Goal: Check status: Check status

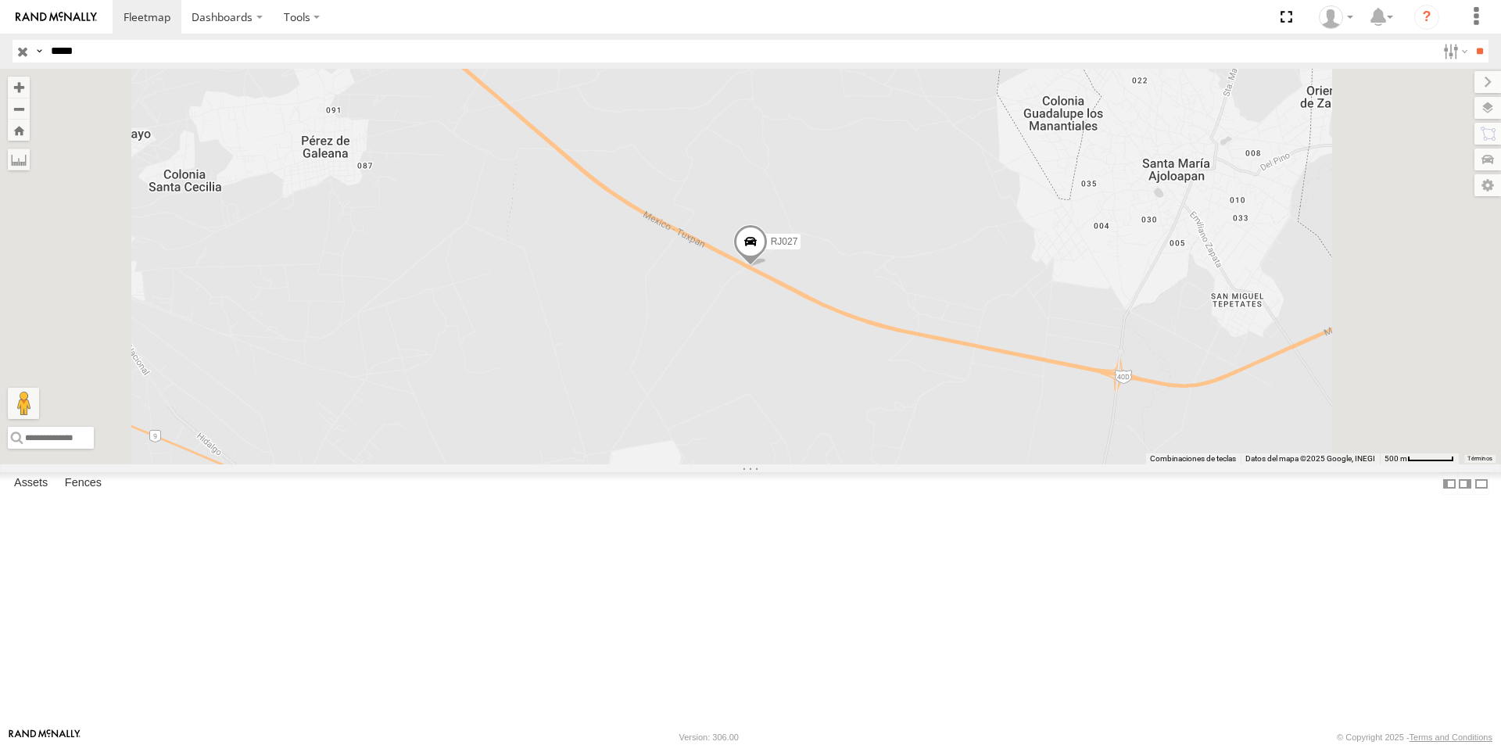
click at [106, 64] on header "Search Query Asset ID Asset Label Registration Manufacturer Model VIN Job ID" at bounding box center [750, 51] width 1501 height 35
click at [106, 59] on input "*****" at bounding box center [741, 51] width 1392 height 23
click at [1471, 40] on input "**" at bounding box center [1480, 51] width 18 height 23
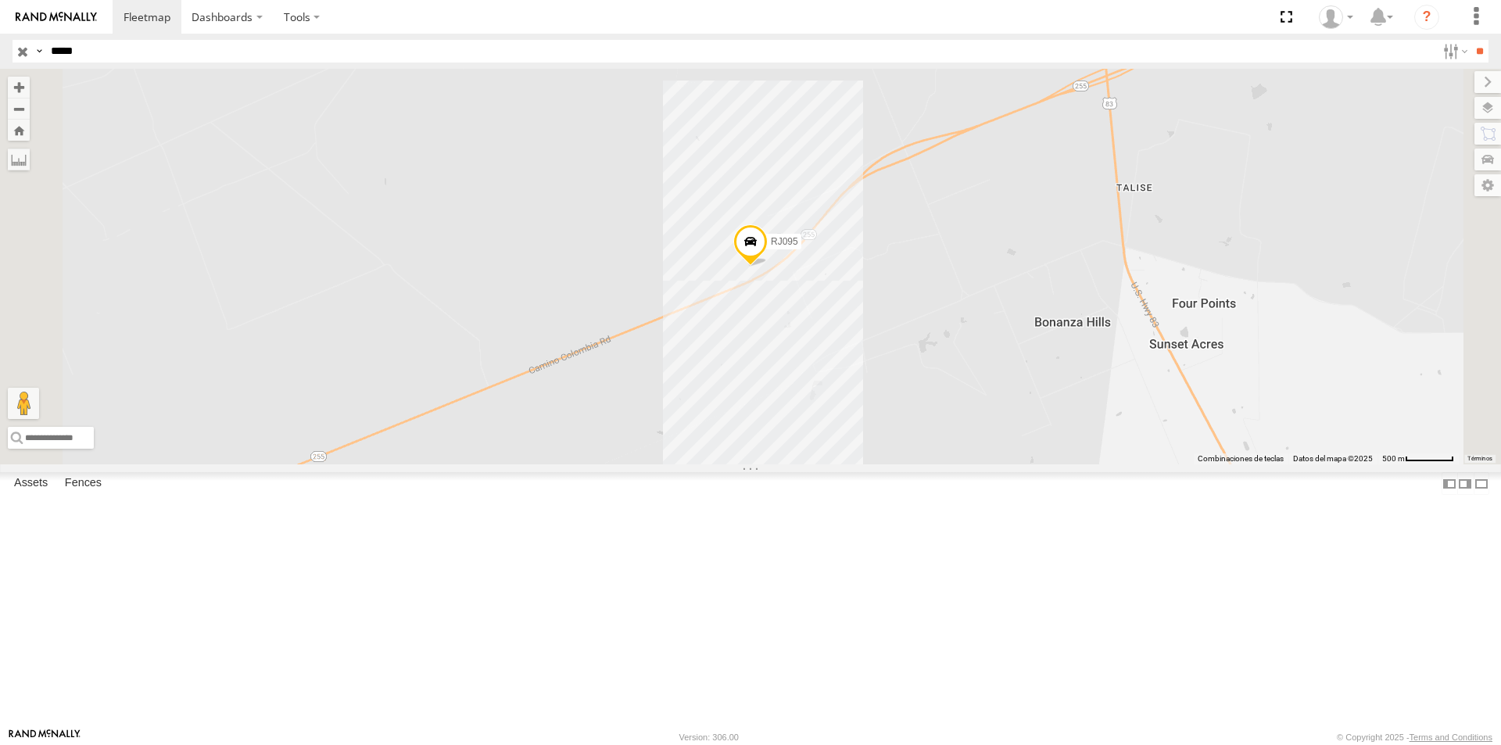
click at [243, 66] on header "Search Query Asset ID Asset Label Registration Manufacturer Model VIN Job ID" at bounding box center [750, 51] width 1501 height 35
click at [241, 60] on input "*****" at bounding box center [741, 51] width 1392 height 23
type input "*****"
click at [0, 0] on div at bounding box center [0, 0] width 0 height 0
click at [202, 52] on input "*****" at bounding box center [741, 51] width 1392 height 23
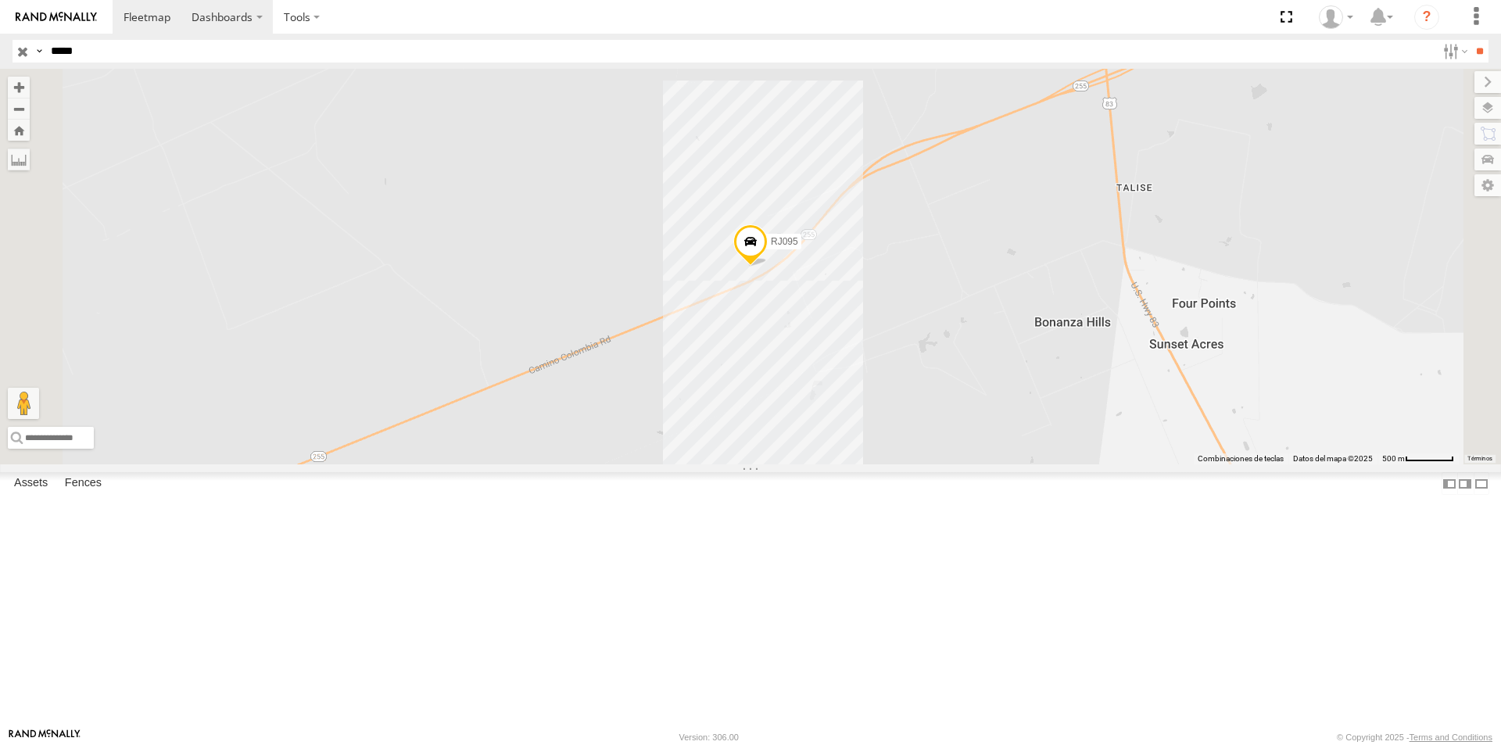
click at [1471, 40] on input "**" at bounding box center [1480, 51] width 18 height 23
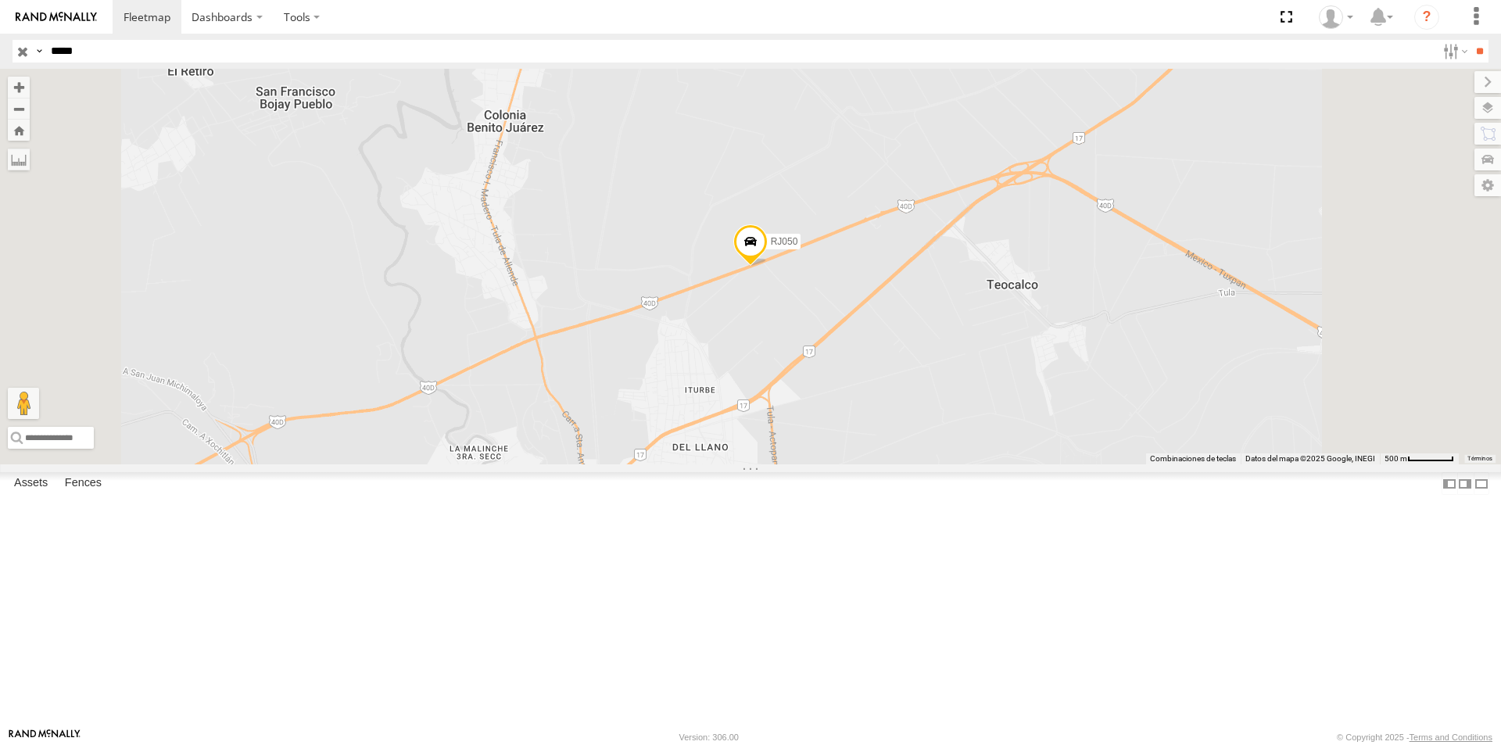
click at [768, 267] on span at bounding box center [750, 245] width 34 height 42
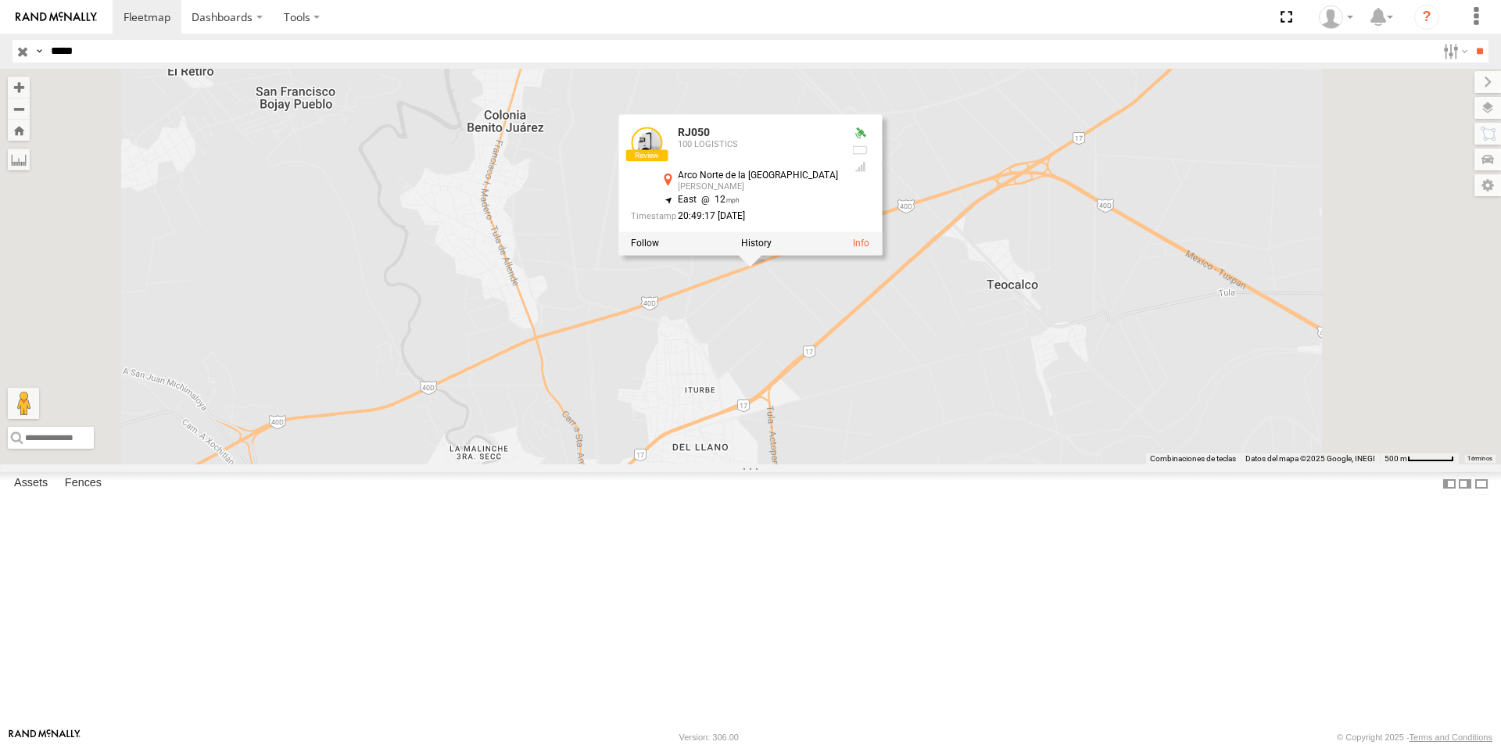
click at [882, 256] on div "RJ050 100 LOGISTICS [GEOGRAPHIC_DATA] [PERSON_NAME] 20.08946 , -99.31326 East 1…" at bounding box center [749, 185] width 263 height 141
click at [977, 424] on div "RJ050 RJ050 100 LOGISTICS [GEOGRAPHIC_DATA] [PERSON_NAME] 20.08946 , -99.31326 …" at bounding box center [750, 267] width 1501 height 396
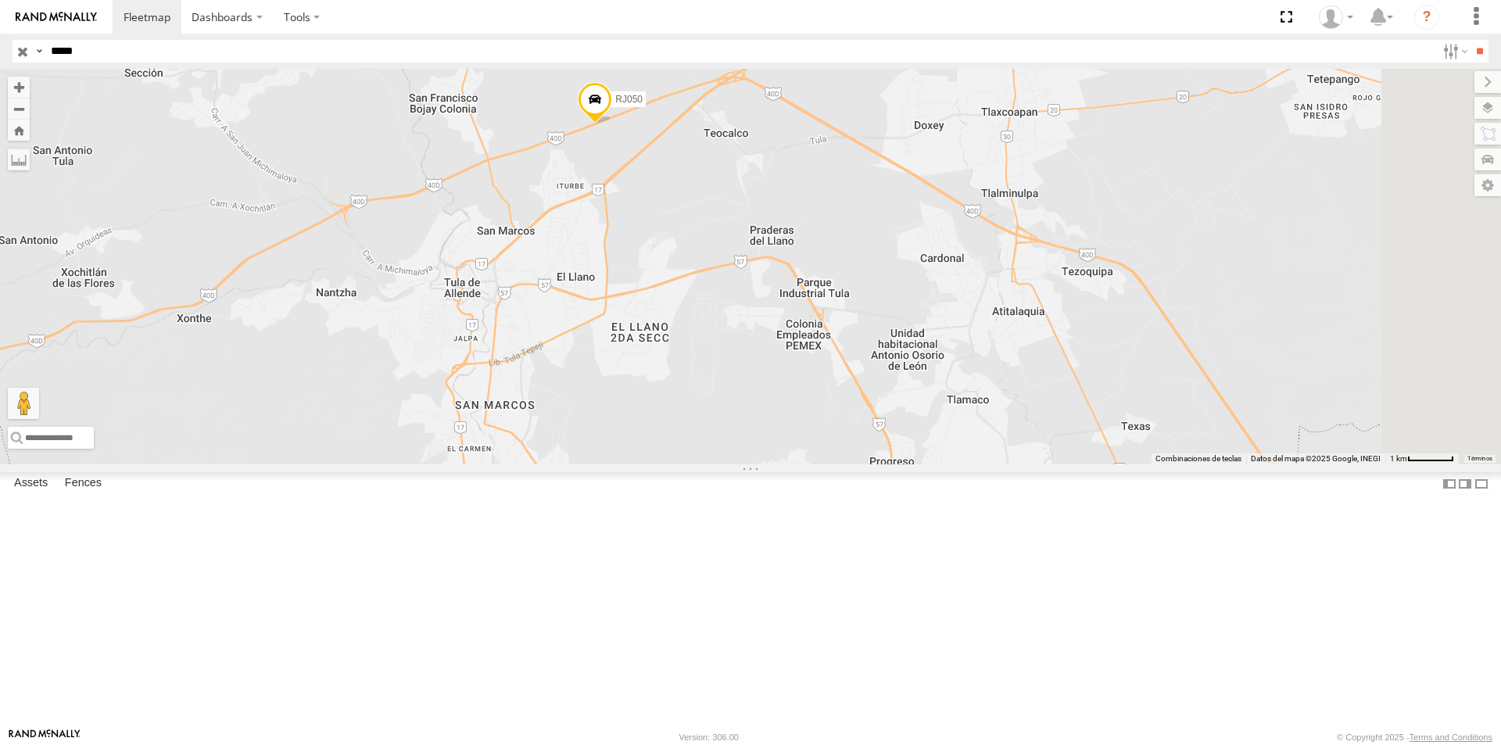
drag, startPoint x: 1002, startPoint y: 464, endPoint x: 819, endPoint y: 304, distance: 243.2
click at [819, 304] on div "RJ050" at bounding box center [750, 267] width 1501 height 396
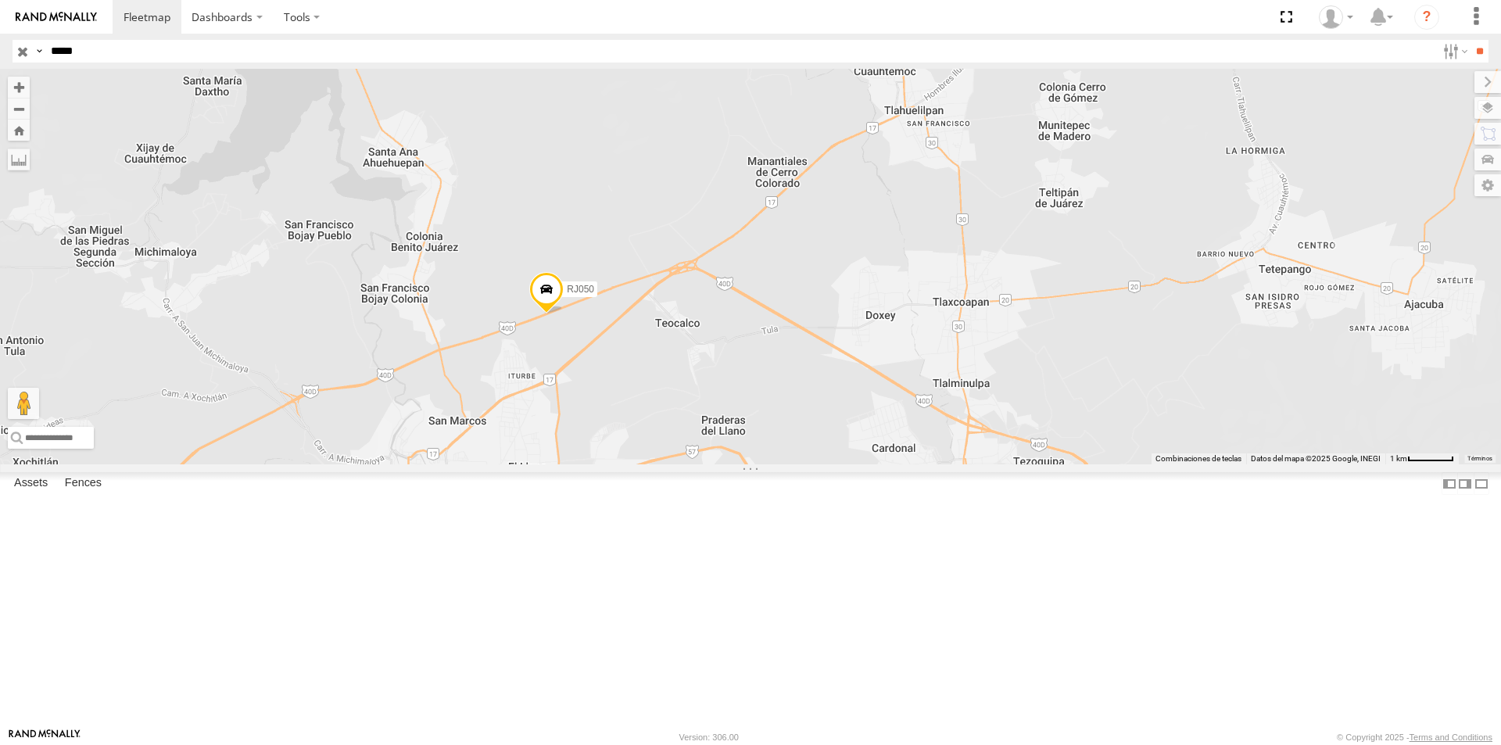
drag, startPoint x: 1067, startPoint y: 429, endPoint x: 1061, endPoint y: 611, distance: 181.5
click at [1059, 464] on div "RJ050" at bounding box center [750, 267] width 1501 height 396
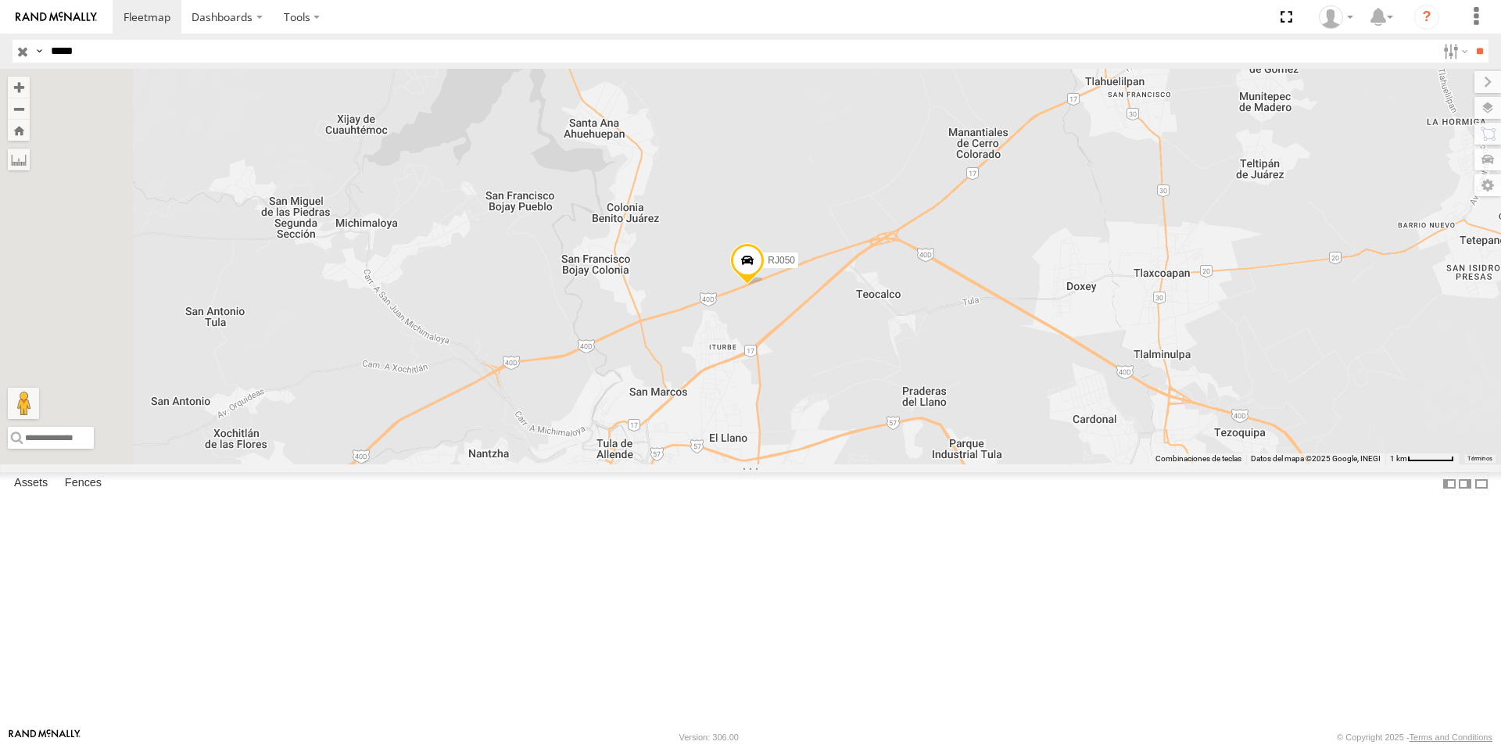
drag, startPoint x: 903, startPoint y: 571, endPoint x: 1034, endPoint y: 482, distance: 158.7
click at [1034, 464] on div "RJ050" at bounding box center [750, 267] width 1501 height 396
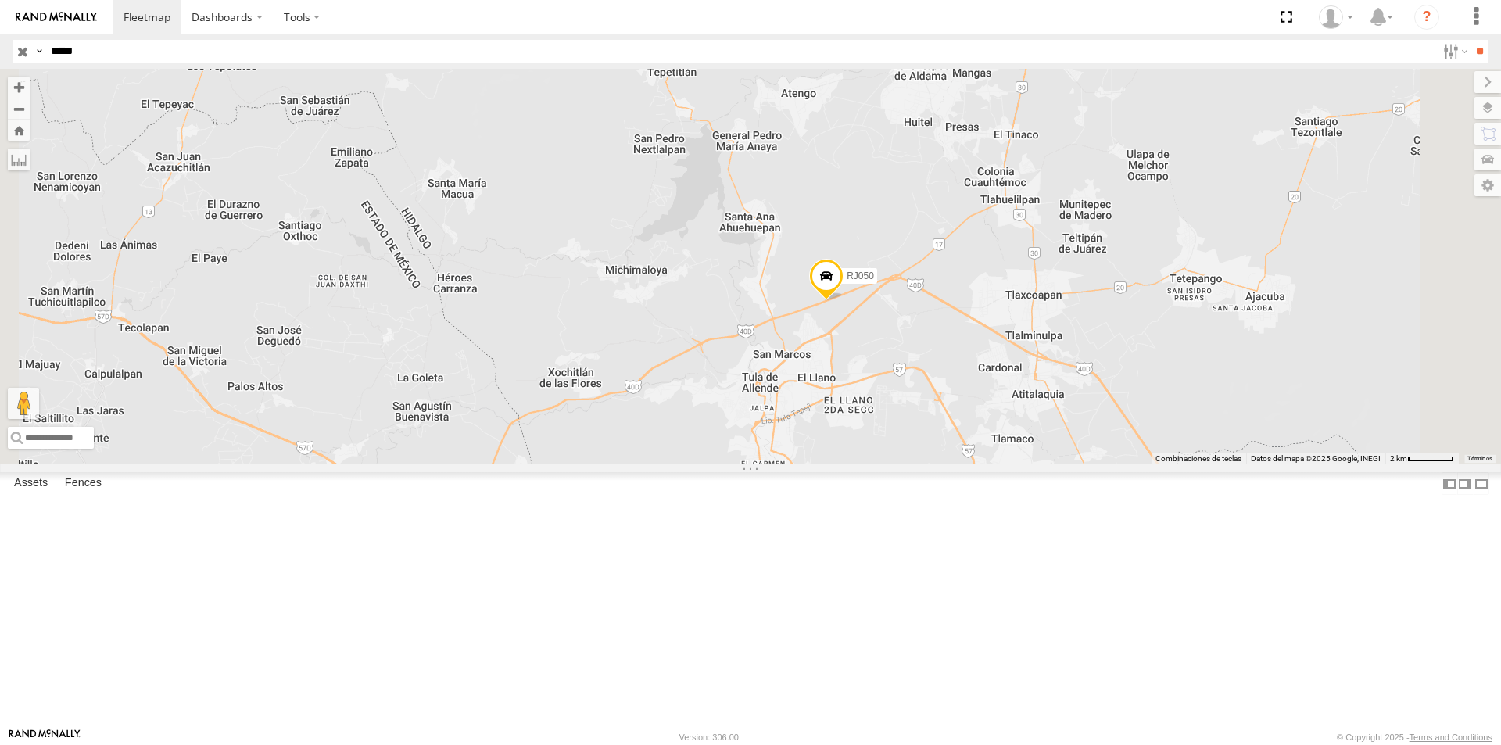
click at [844, 301] on span at bounding box center [826, 280] width 34 height 42
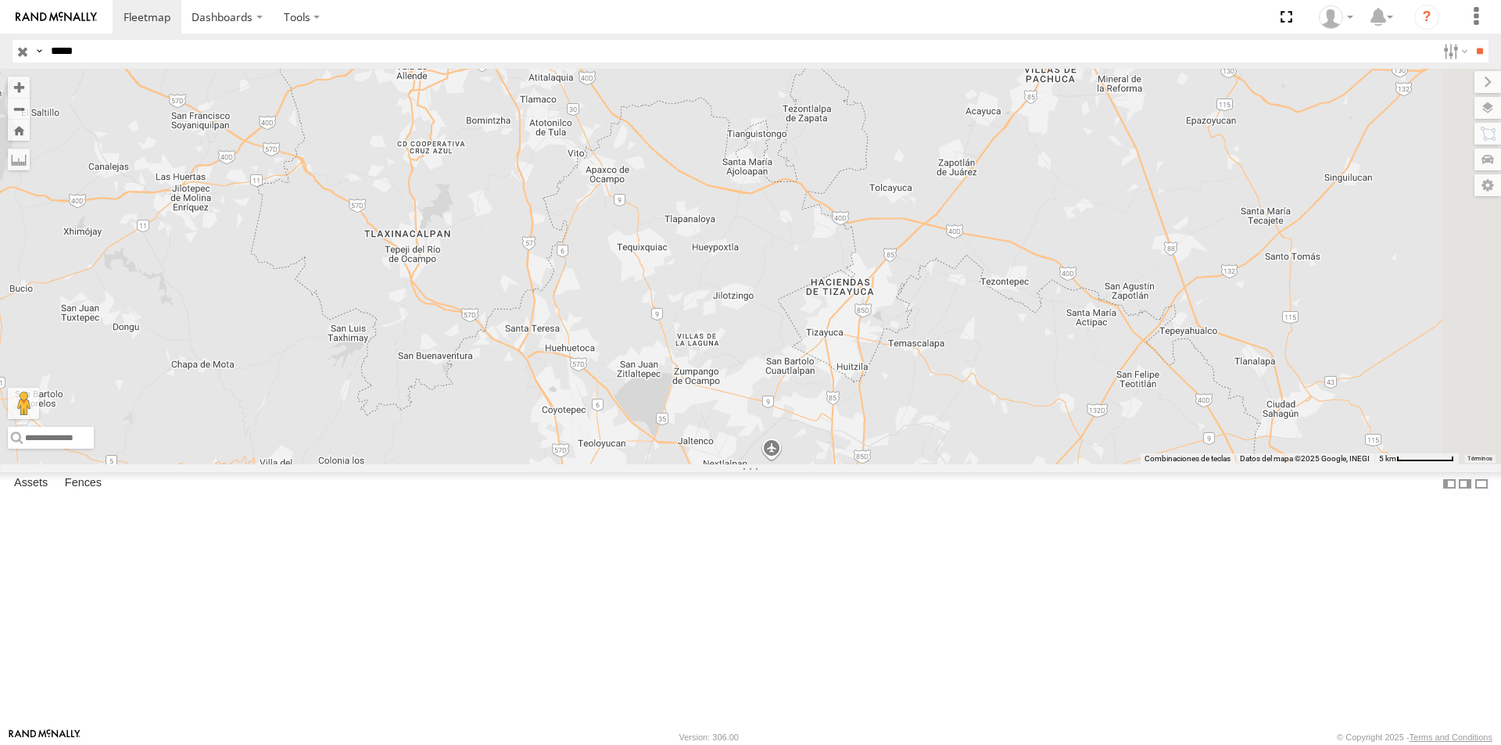
drag, startPoint x: 971, startPoint y: 530, endPoint x: 736, endPoint y: 318, distance: 316.1
click at [736, 318] on div "RJ050 RJ050 100 LOGISTICS [GEOGRAPHIC_DATA] [PERSON_NAME] 20.08946 , -99.31326 …" at bounding box center [750, 267] width 1501 height 396
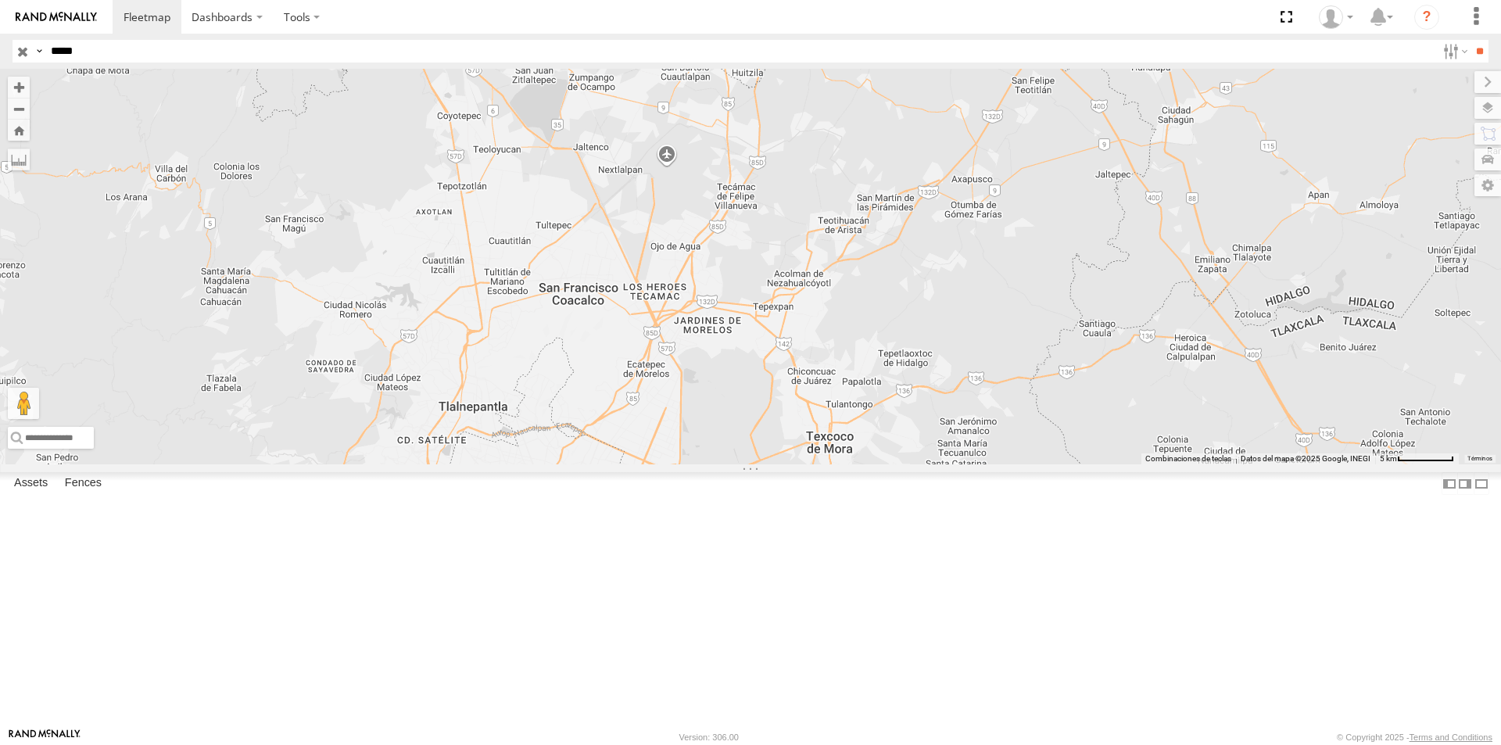
drag, startPoint x: 994, startPoint y: 500, endPoint x: 889, endPoint y: 204, distance: 313.6
click at [889, 204] on div "RJ050 RJ050 100 LOGISTICS [GEOGRAPHIC_DATA] [PERSON_NAME] 20.08946 , -99.31326 …" at bounding box center [750, 267] width 1501 height 396
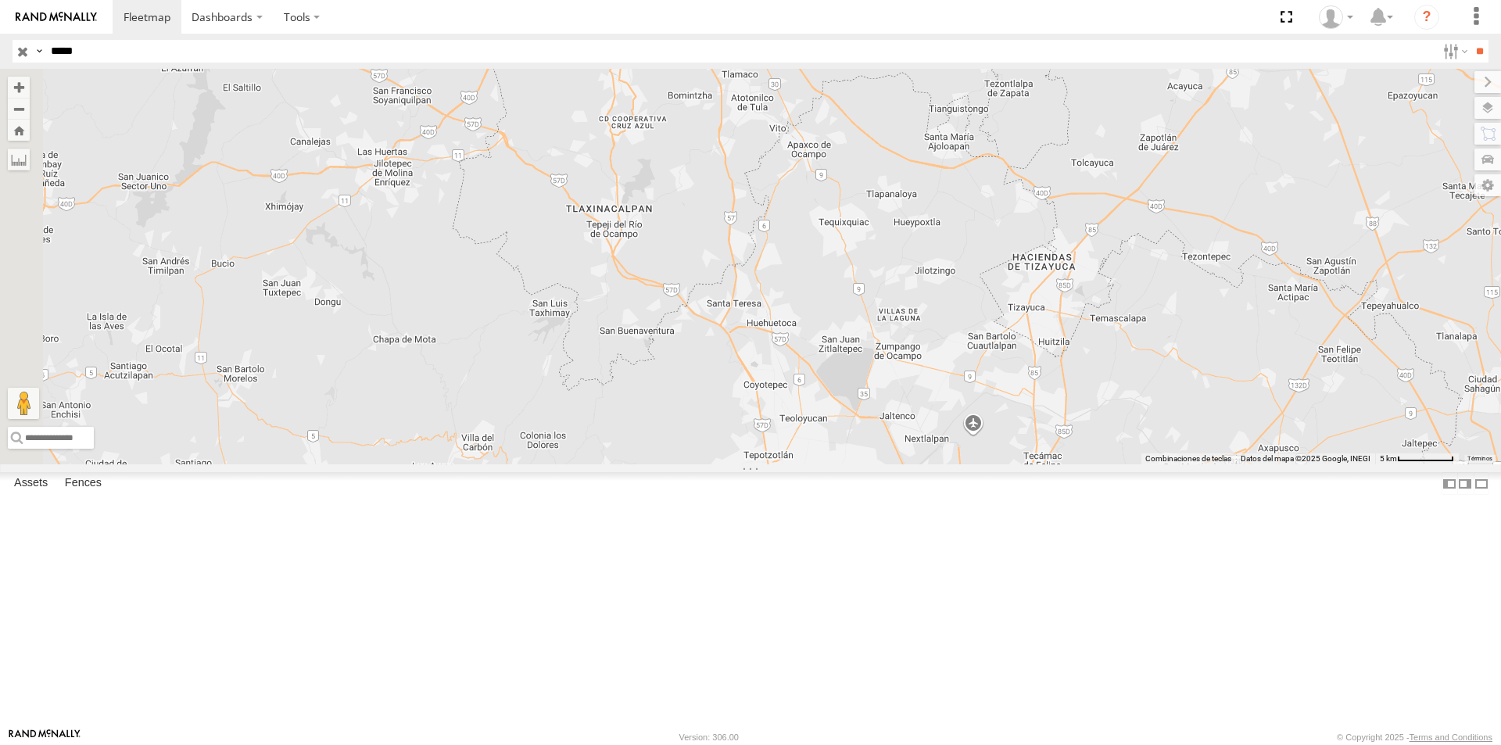
drag, startPoint x: 800, startPoint y: 280, endPoint x: 1106, endPoint y: 551, distance: 409.3
click at [1106, 464] on div "RJ050 RJ050 100 LOGISTICS [GEOGRAPHIC_DATA] [PERSON_NAME] 20.08946 , -99.31326 …" at bounding box center [750, 267] width 1501 height 396
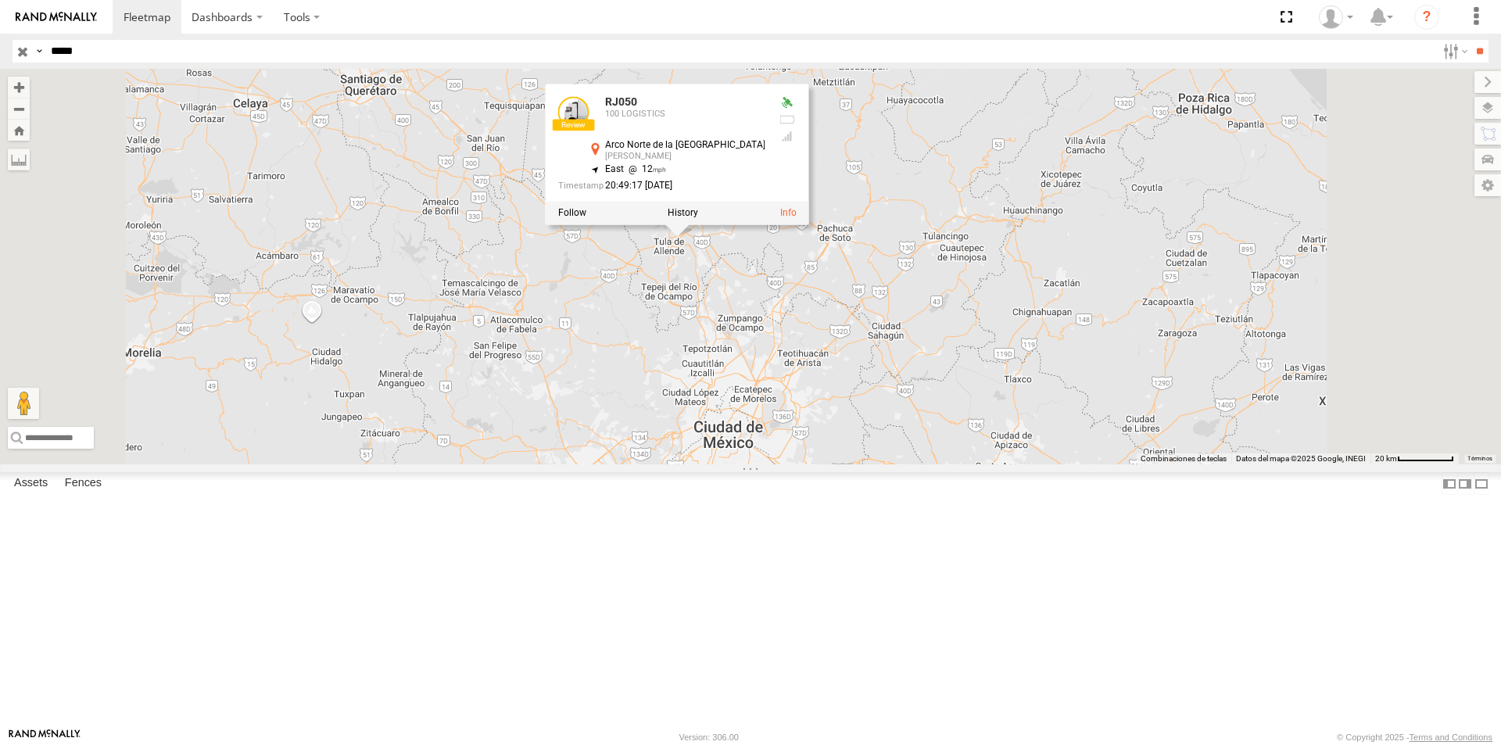
drag, startPoint x: 969, startPoint y: 381, endPoint x: 902, endPoint y: 432, distance: 84.1
click at [902, 432] on div "RJ050 RJ050 100 LOGISTICS [GEOGRAPHIC_DATA] [PERSON_NAME] 20.08946 , -99.31326 …" at bounding box center [750, 267] width 1501 height 396
click at [844, 428] on div "RJ050 RJ050 100 LOGISTICS [GEOGRAPHIC_DATA] [PERSON_NAME] 20.08946 , -99.31326 …" at bounding box center [750, 267] width 1501 height 396
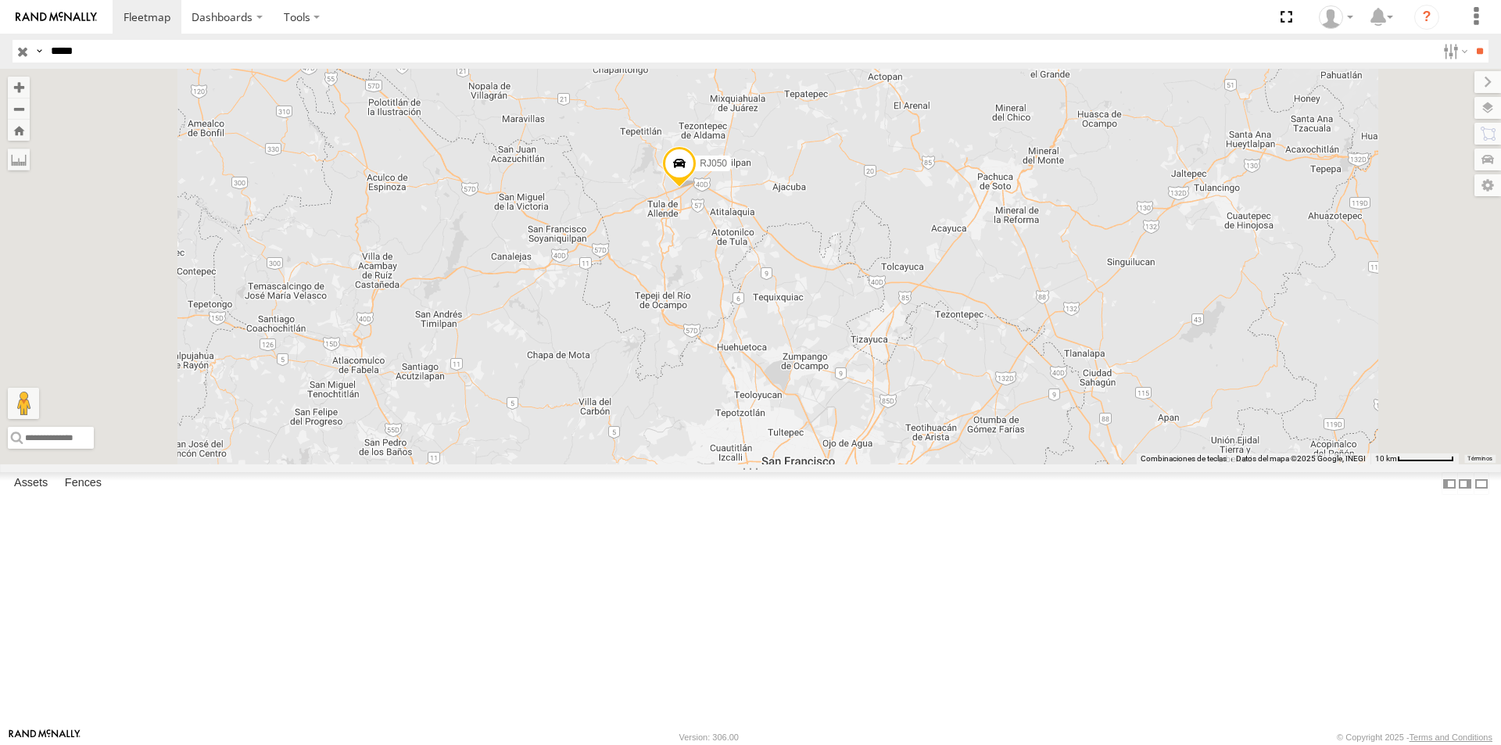
click at [697, 188] on span at bounding box center [679, 167] width 34 height 42
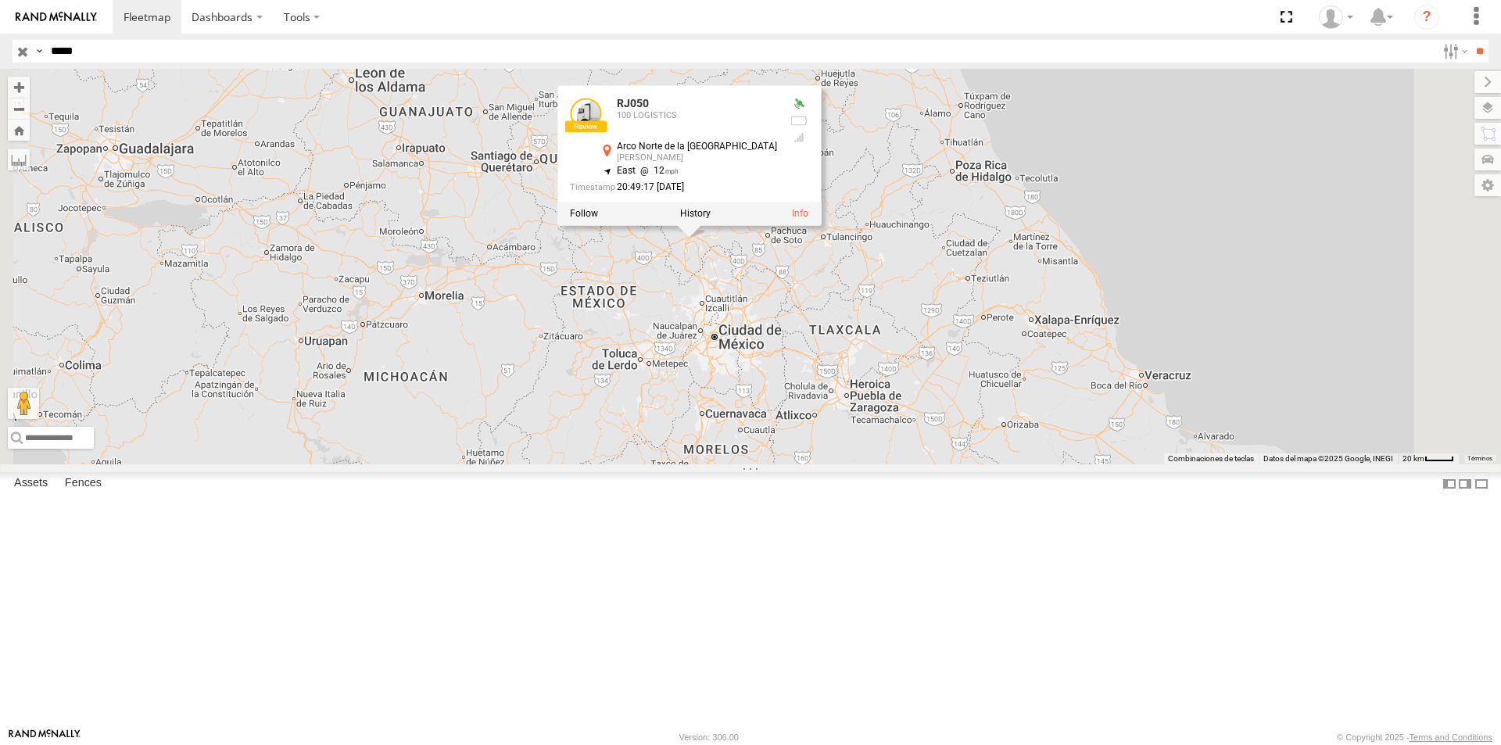
click at [937, 439] on div "RJ050 RJ050 100 LOGISTICS [GEOGRAPHIC_DATA] [PERSON_NAME] 20.08946 , -99.31326 …" at bounding box center [750, 267] width 1501 height 396
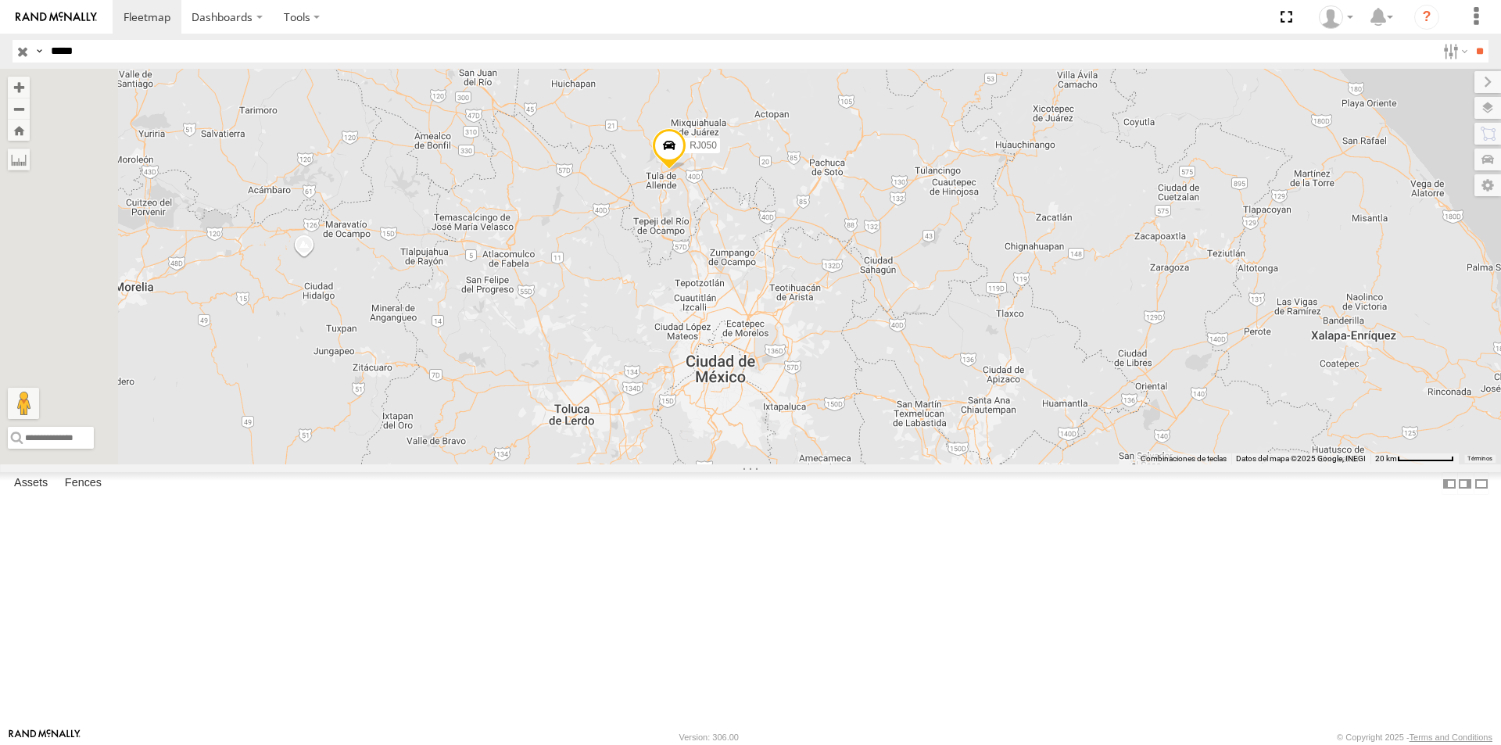
drag, startPoint x: 867, startPoint y: 303, endPoint x: 877, endPoint y: 410, distance: 108.4
click at [877, 410] on div "RJ050" at bounding box center [750, 267] width 1501 height 396
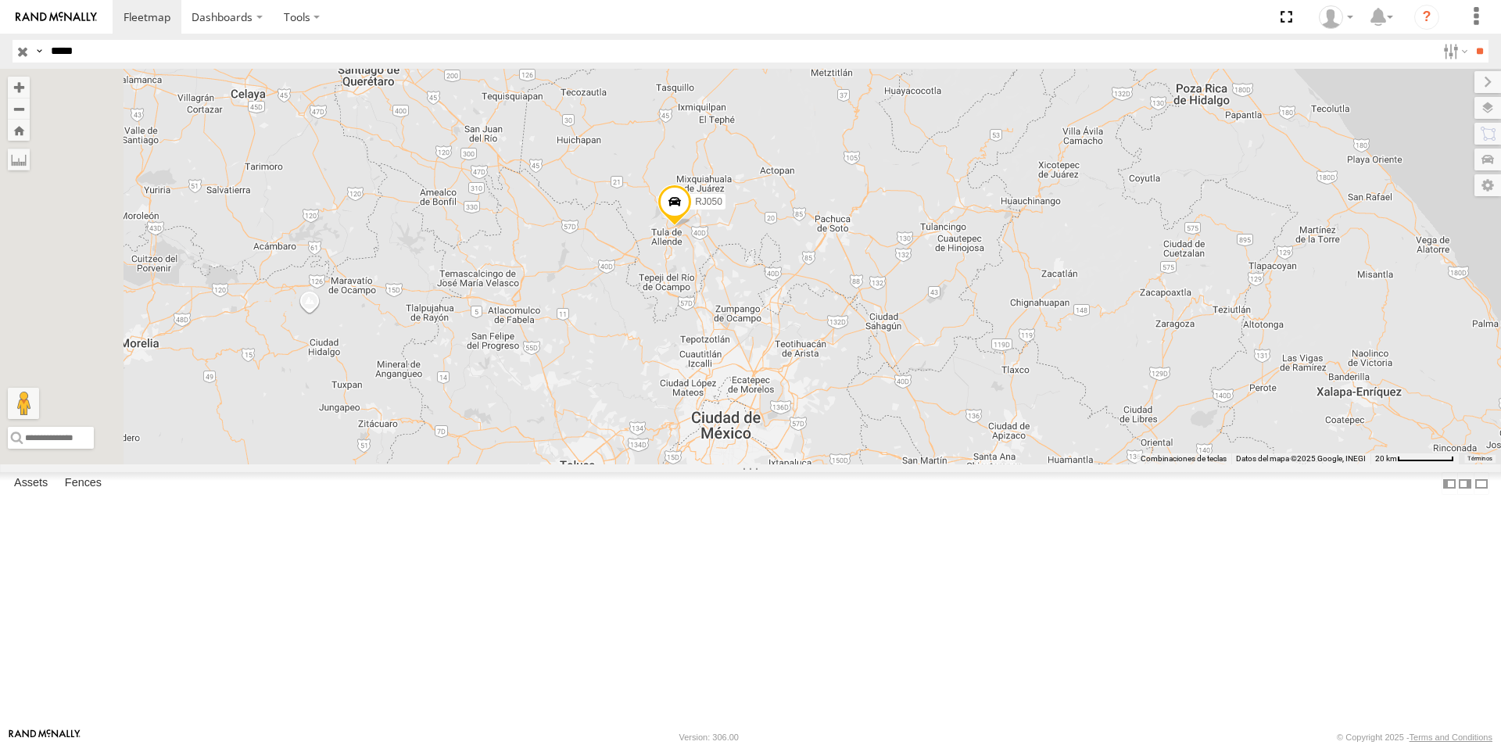
click at [692, 227] on span at bounding box center [675, 206] width 34 height 42
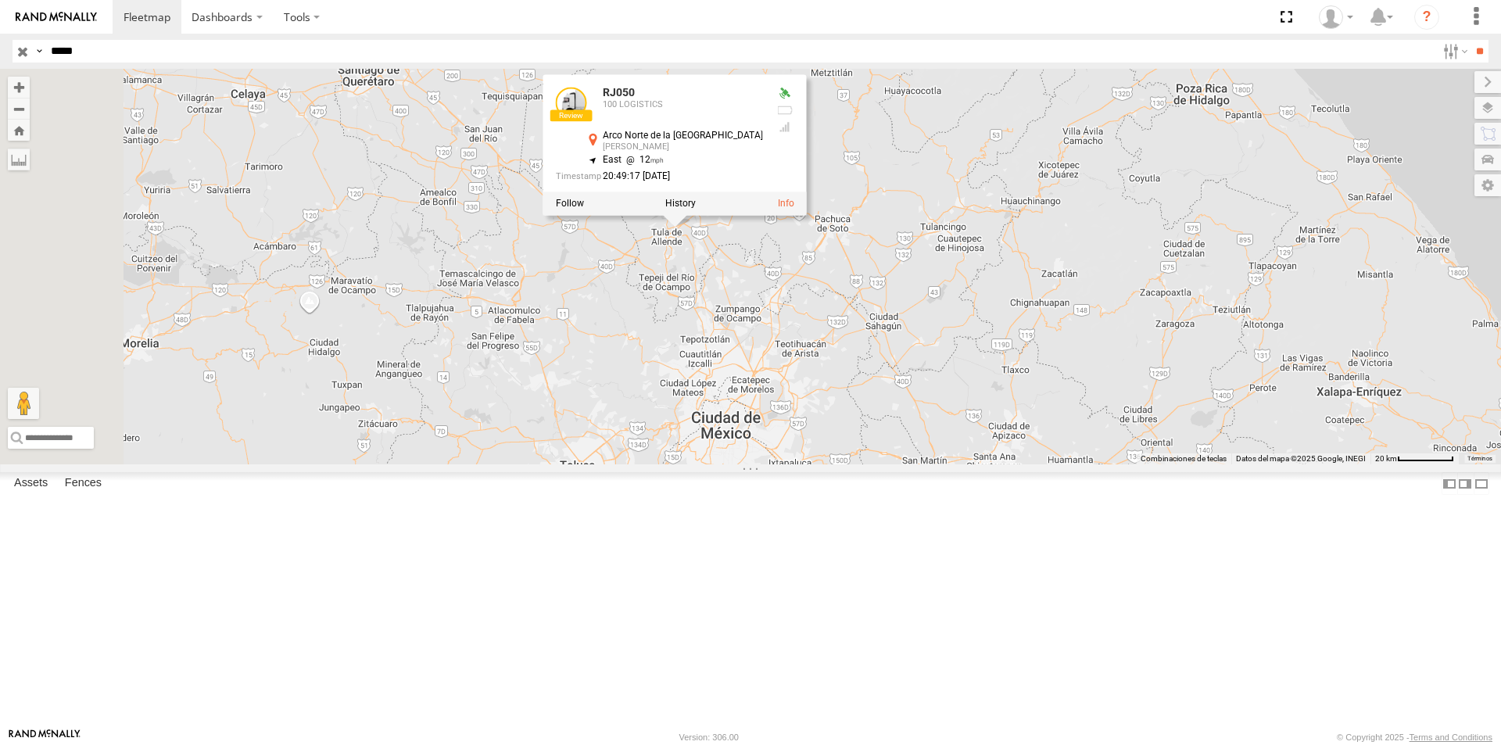
click at [836, 163] on div "RJ050 RJ050 100 LOGISTICS [GEOGRAPHIC_DATA] [PERSON_NAME] 20.08946 , -99.31326 …" at bounding box center [750, 267] width 1501 height 396
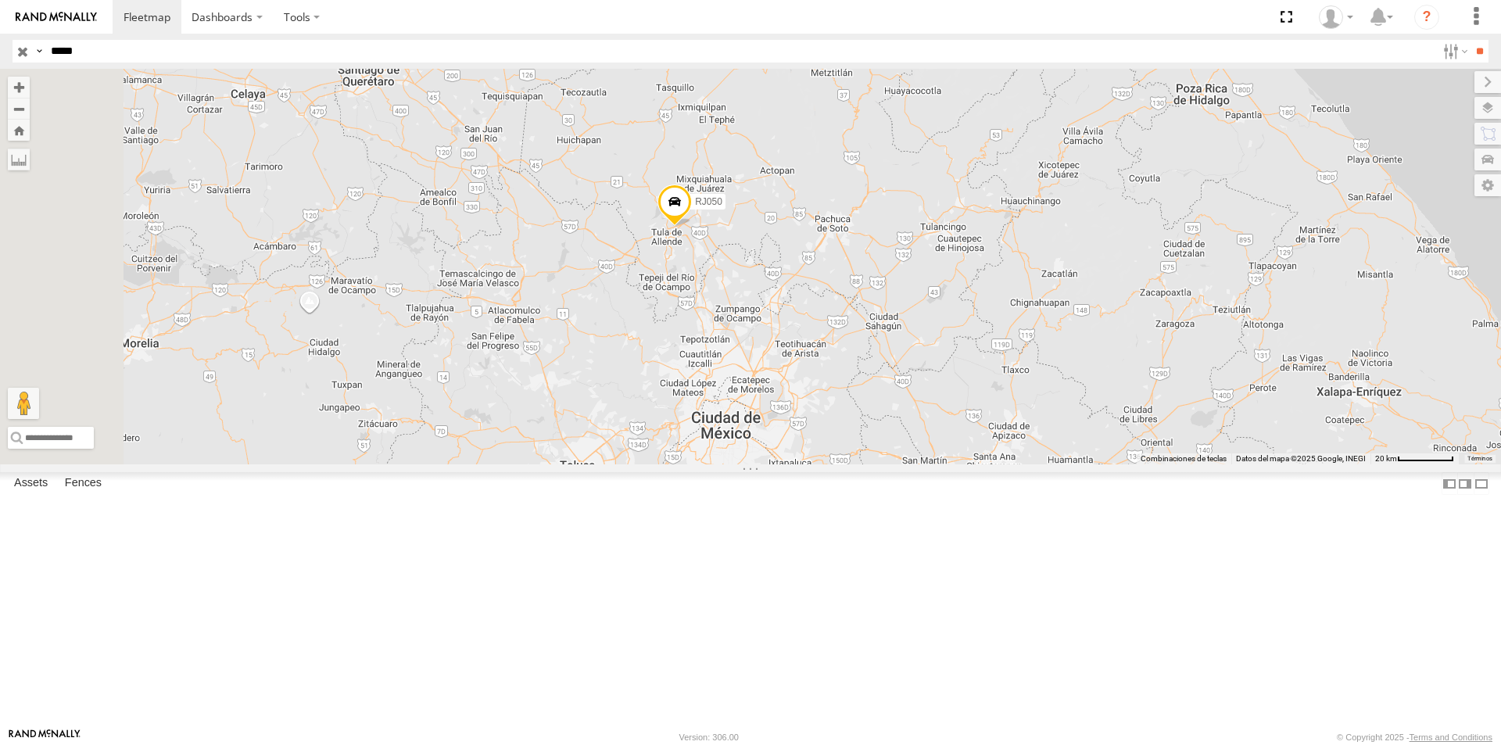
click at [692, 227] on span at bounding box center [675, 206] width 34 height 42
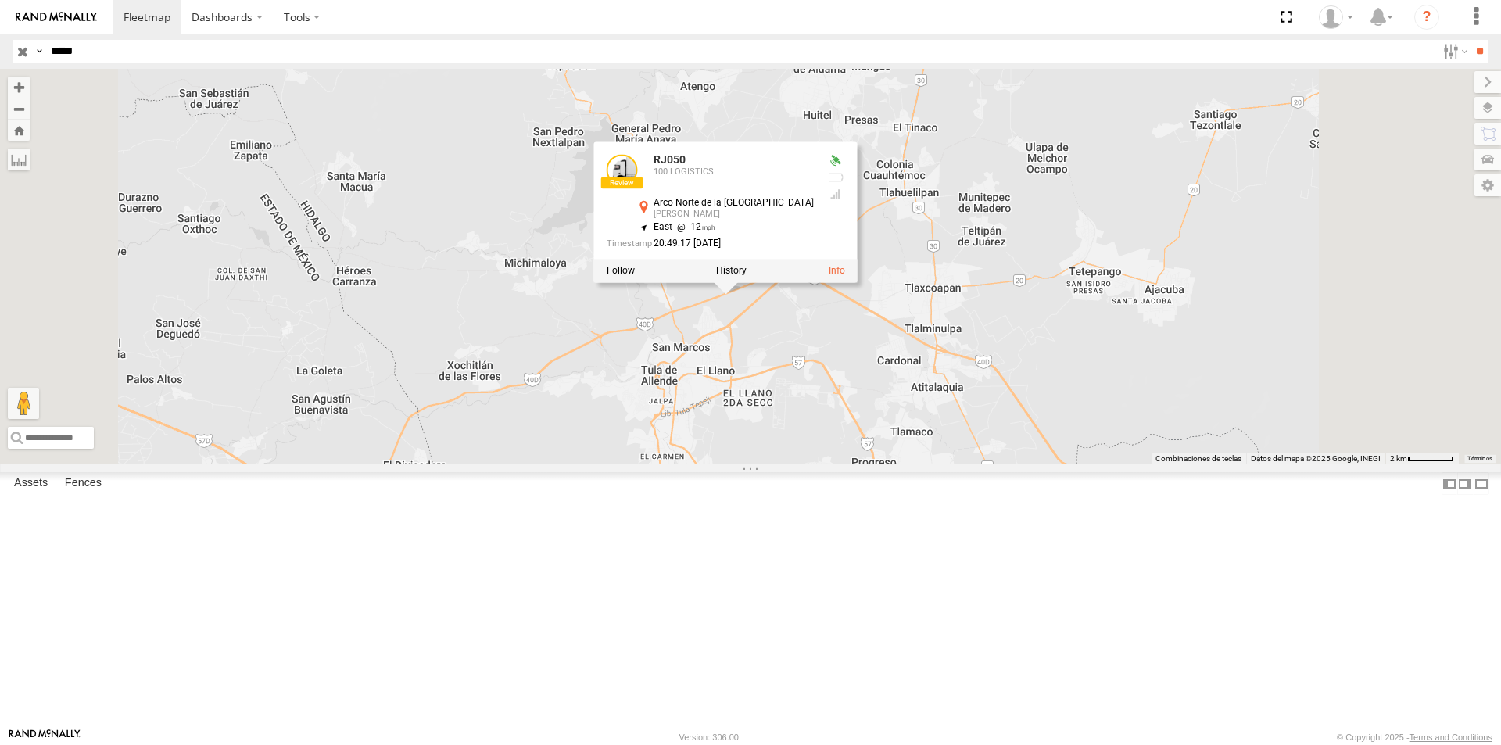
click at [951, 436] on div "RJ050 RJ050 100 LOGISTICS [GEOGRAPHIC_DATA] [PERSON_NAME] 20.08946 , -99.31326 …" at bounding box center [750, 267] width 1501 height 396
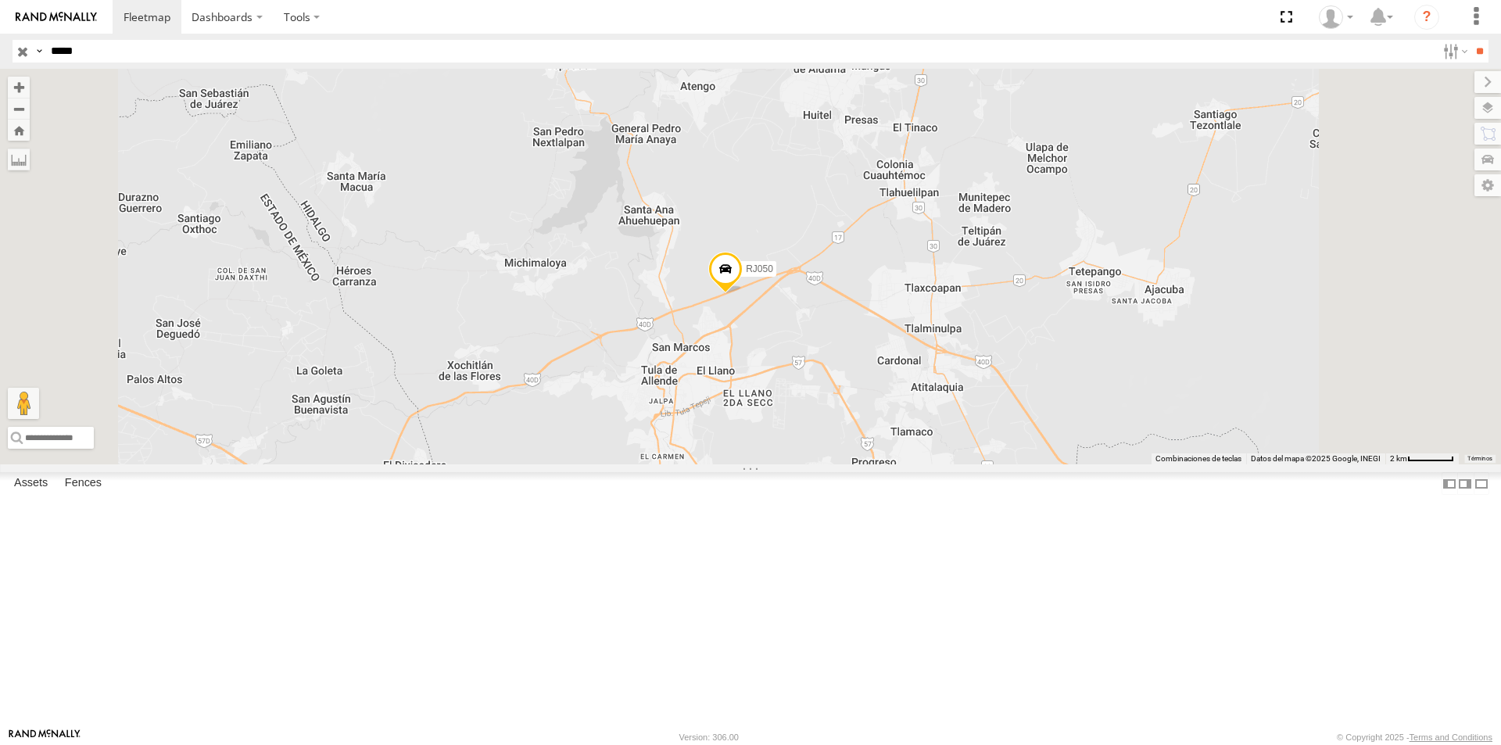
click at [743, 294] on span at bounding box center [725, 273] width 34 height 42
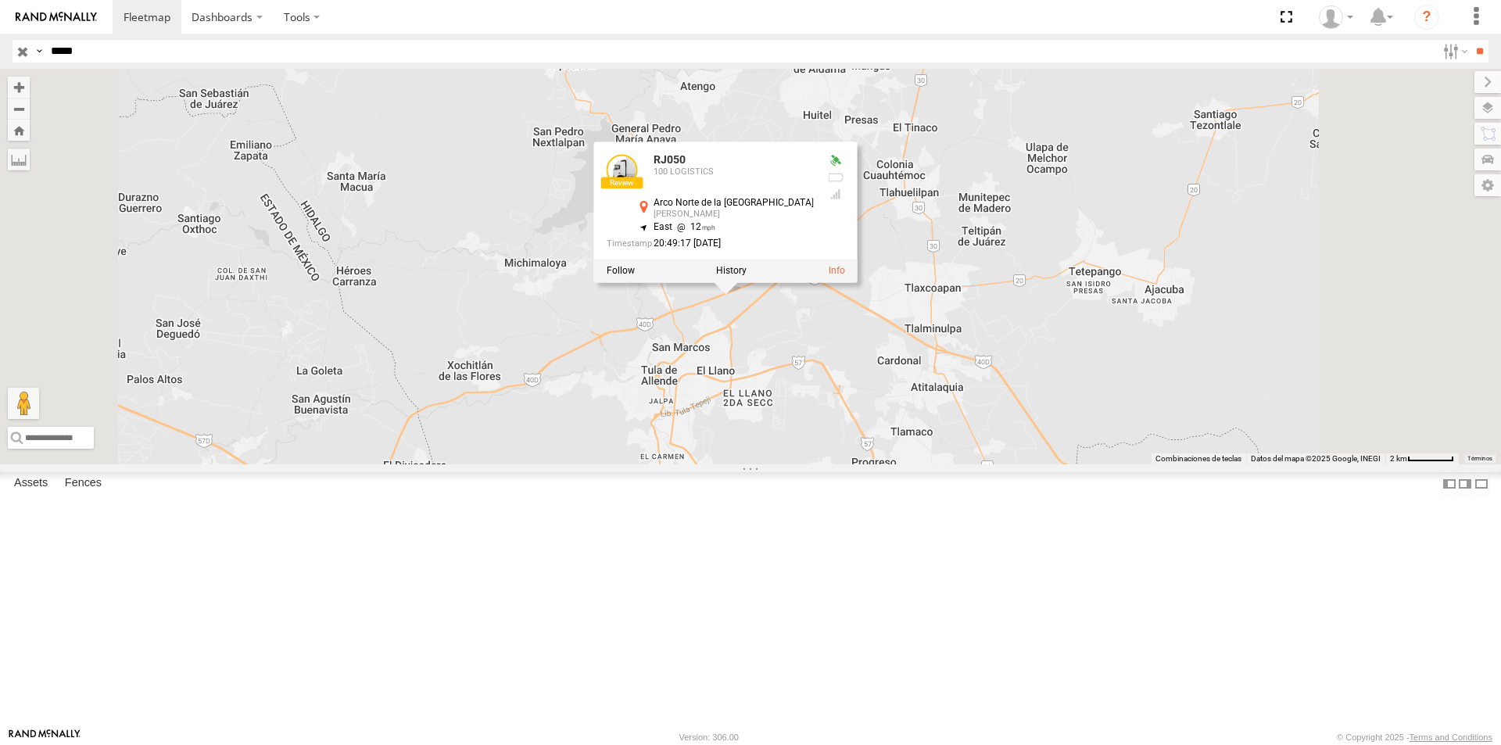
click at [715, 233] on span "12" at bounding box center [693, 227] width 43 height 11
click at [1015, 464] on div "RJ050 RJ050 100 LOGISTICS [GEOGRAPHIC_DATA] [PERSON_NAME] 20.08946 , -99.31326 …" at bounding box center [750, 267] width 1501 height 396
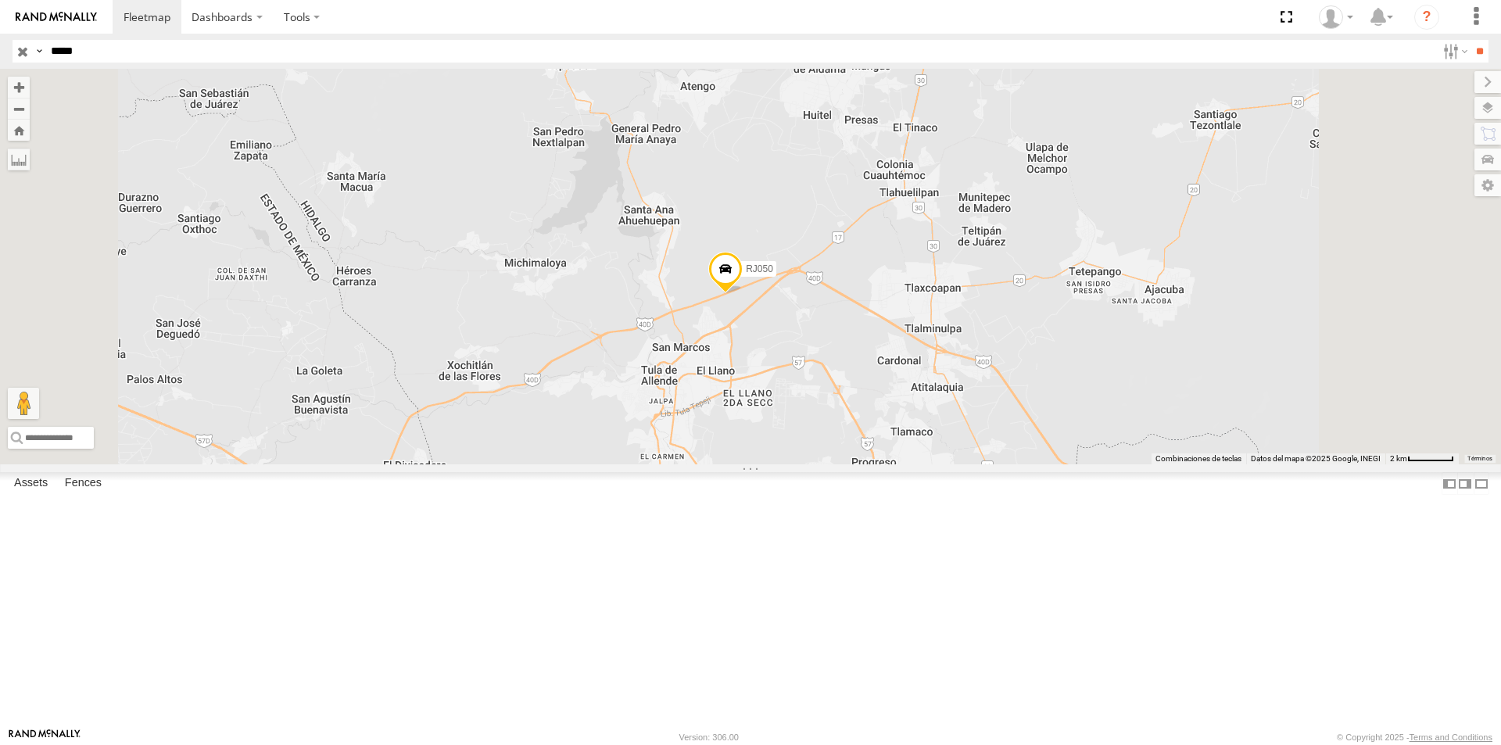
click at [743, 294] on span at bounding box center [725, 273] width 34 height 42
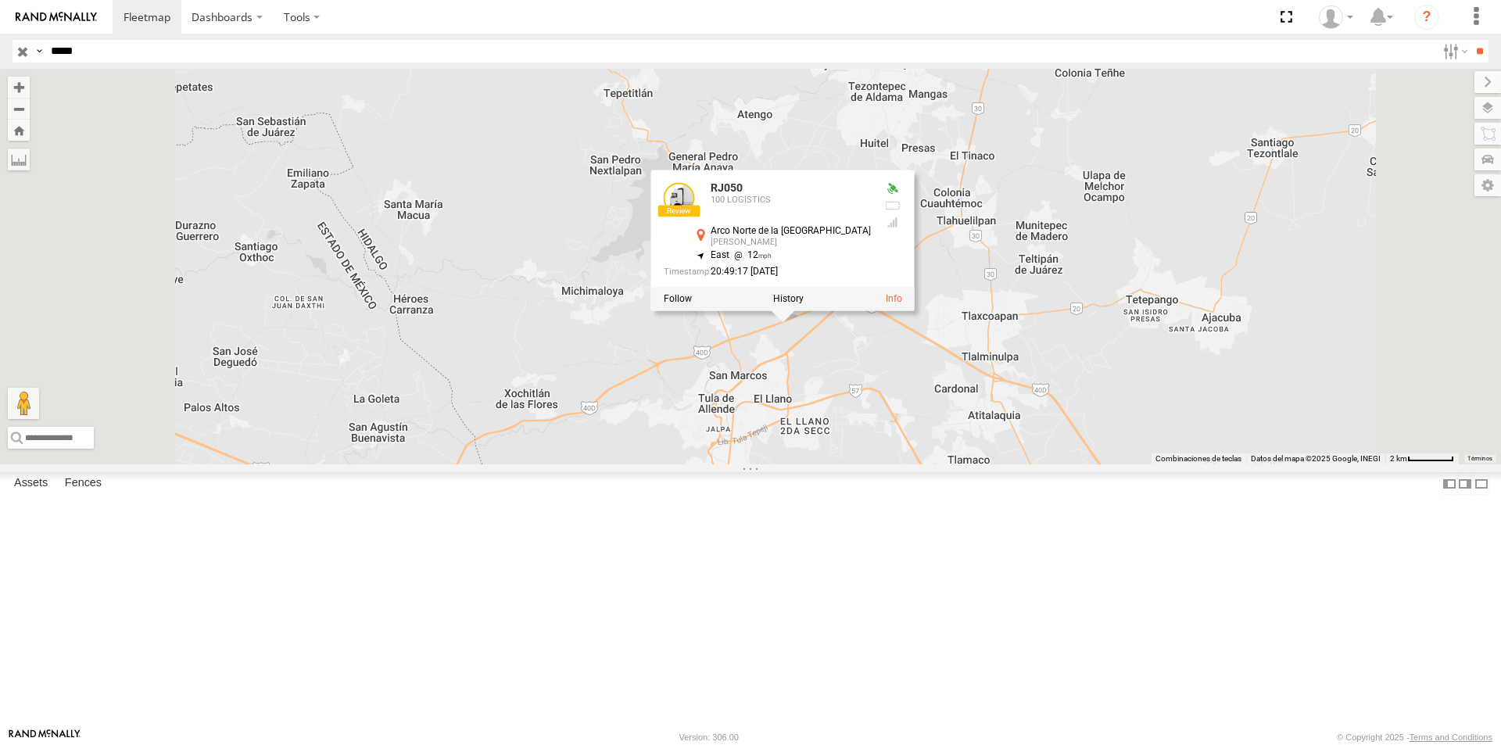
click at [871, 278] on div "20:49:17 [DATE]" at bounding box center [767, 272] width 207 height 10
click at [1156, 411] on div "RJ050 RJ050 100 LOGISTICS [GEOGRAPHIC_DATA] [PERSON_NAME] 20.08946 , -99.31326 …" at bounding box center [750, 267] width 1501 height 396
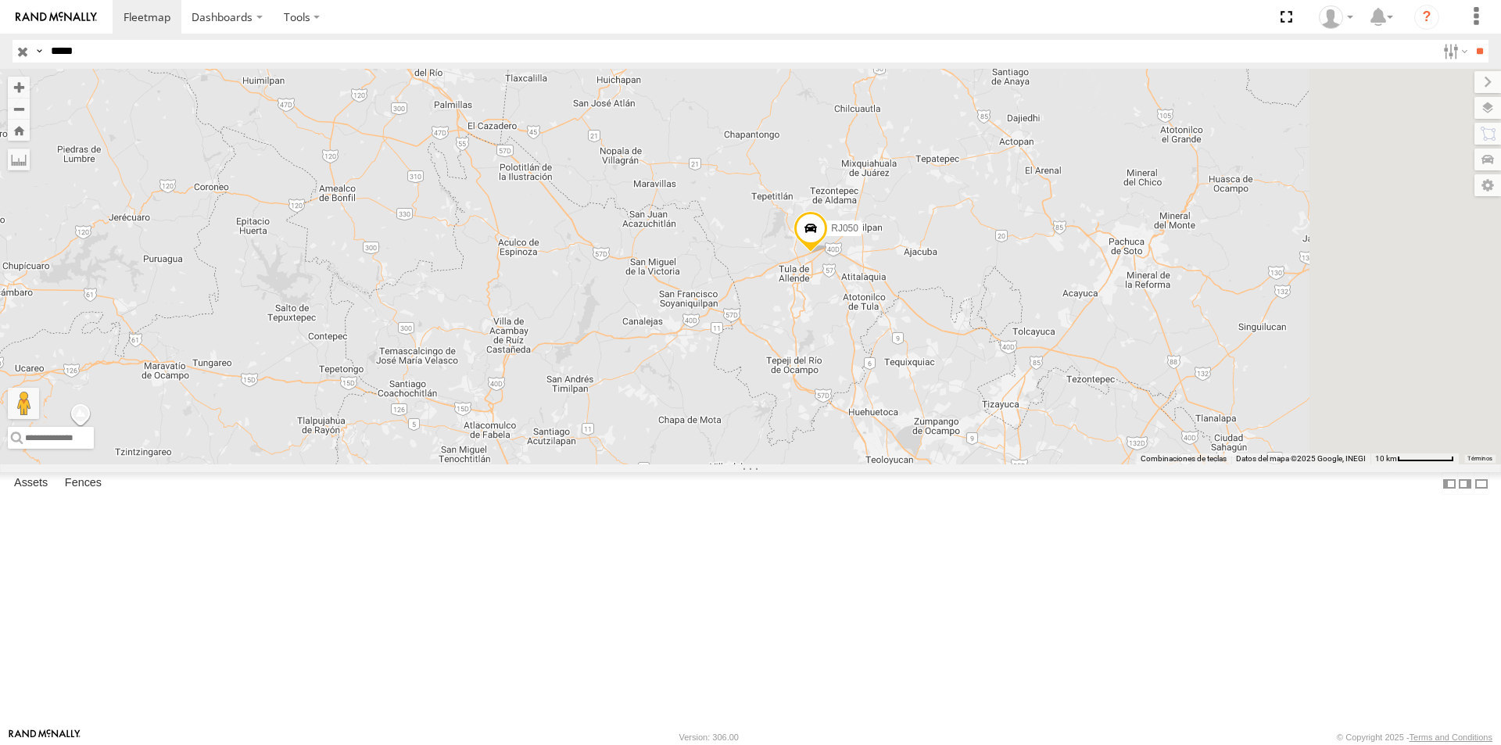
drag, startPoint x: 1143, startPoint y: 545, endPoint x: 1022, endPoint y: 418, distance: 175.3
click at [1041, 433] on div "RJ050" at bounding box center [750, 267] width 1501 height 396
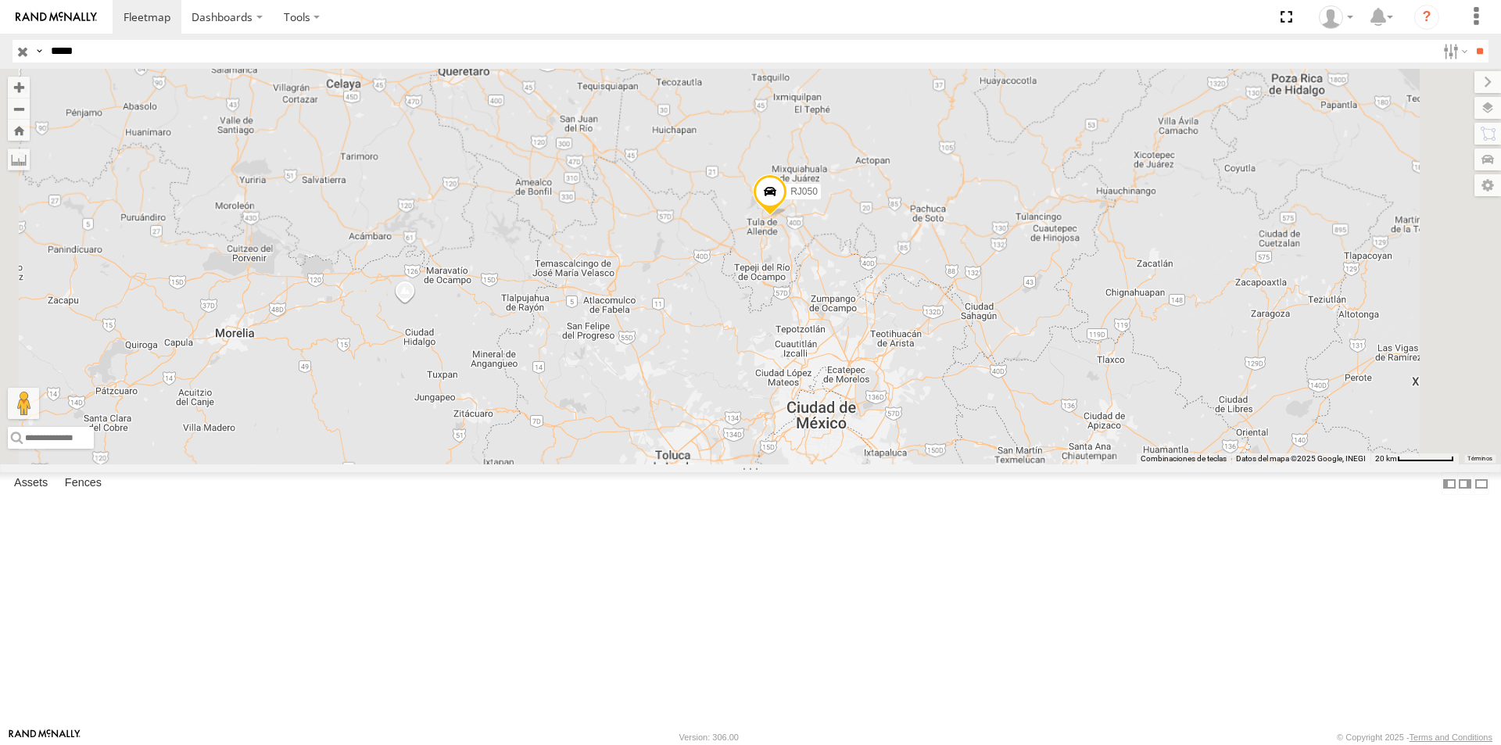
drag, startPoint x: 1055, startPoint y: 469, endPoint x: 997, endPoint y: 416, distance: 78.6
click at [997, 416] on div "RJ050" at bounding box center [750, 267] width 1501 height 396
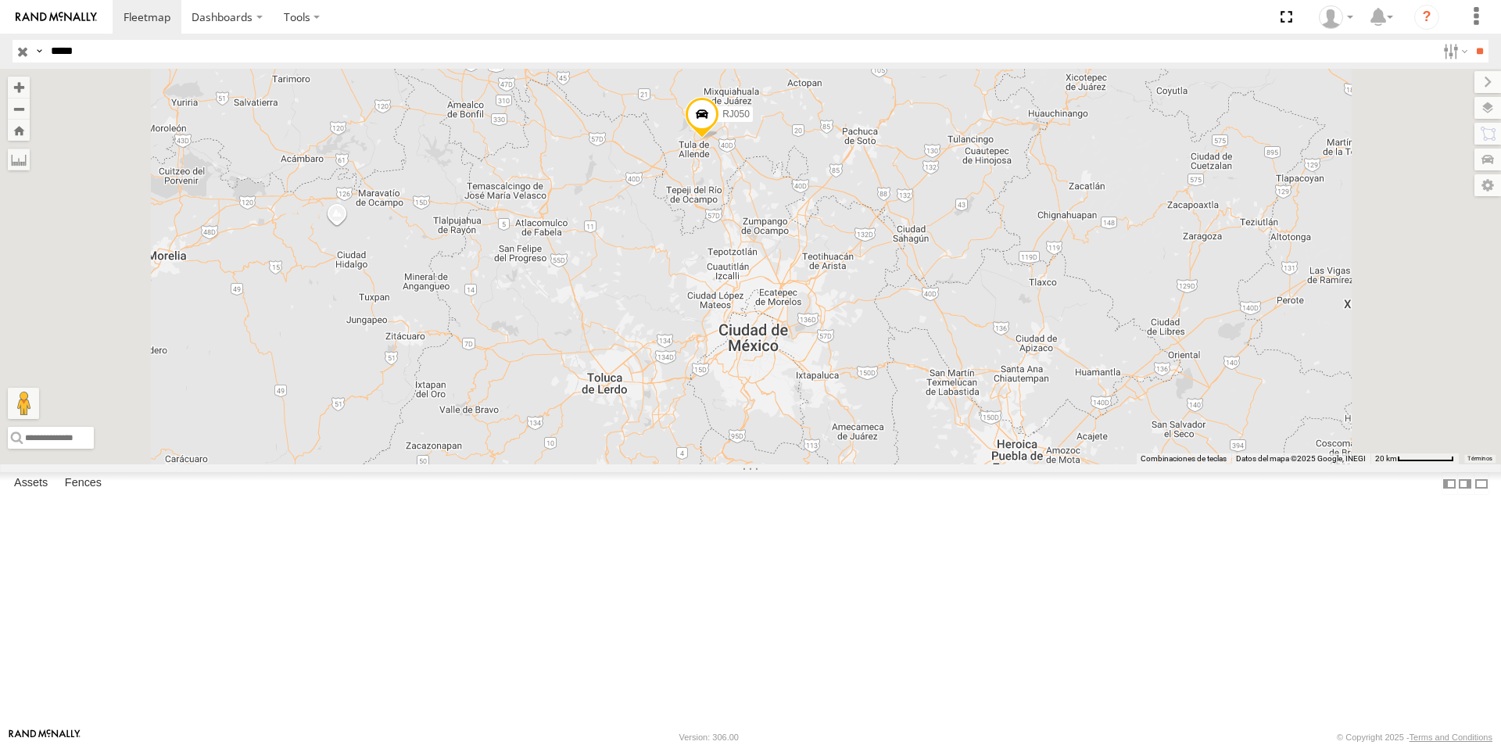
drag, startPoint x: 995, startPoint y: 332, endPoint x: 995, endPoint y: 353, distance: 21.1
click at [995, 353] on div "RJ050" at bounding box center [750, 267] width 1501 height 396
